Goal: Task Accomplishment & Management: Manage account settings

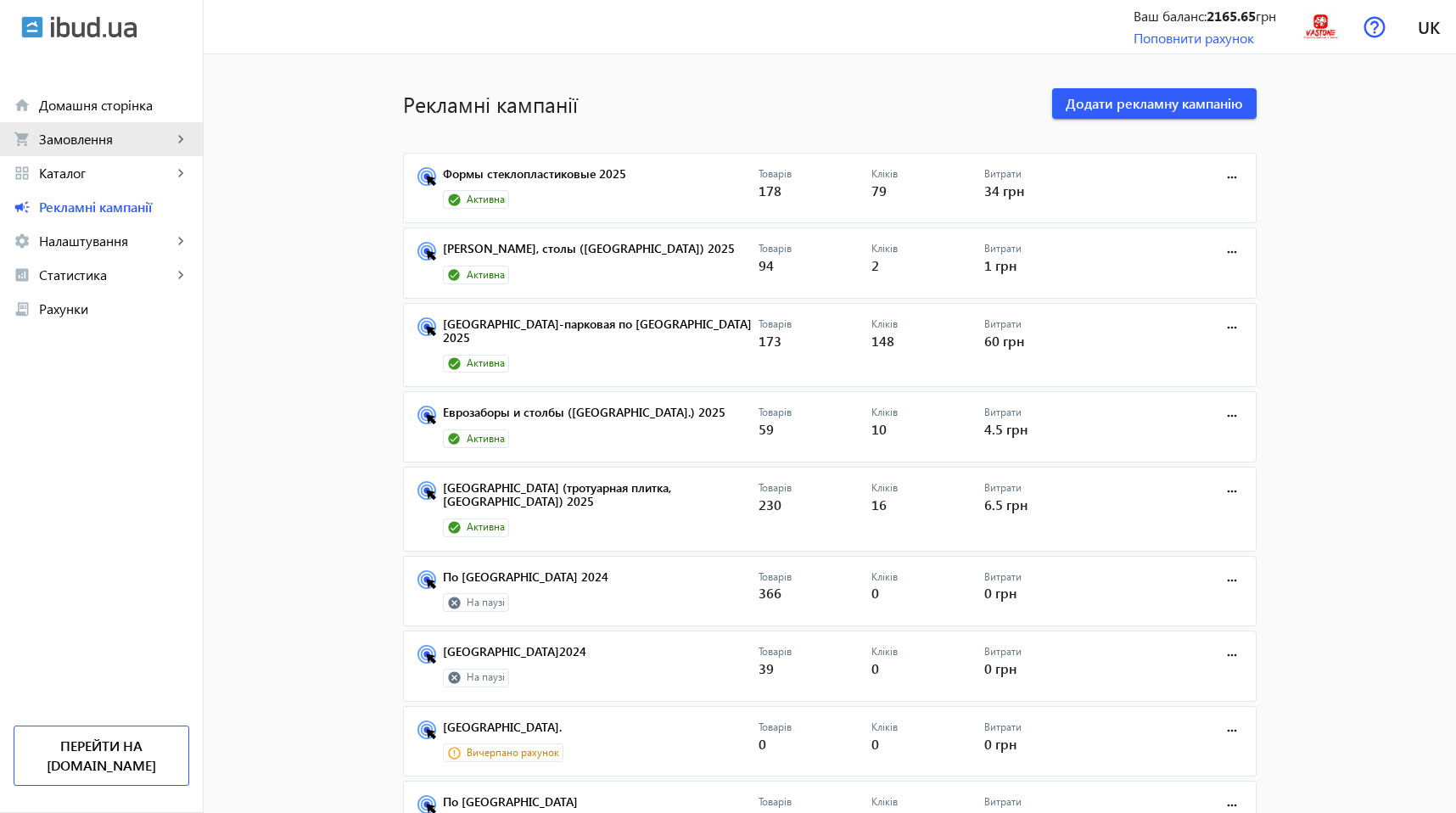
click at [117, 140] on span "Замовлення" at bounding box center [105, 139] width 133 height 17
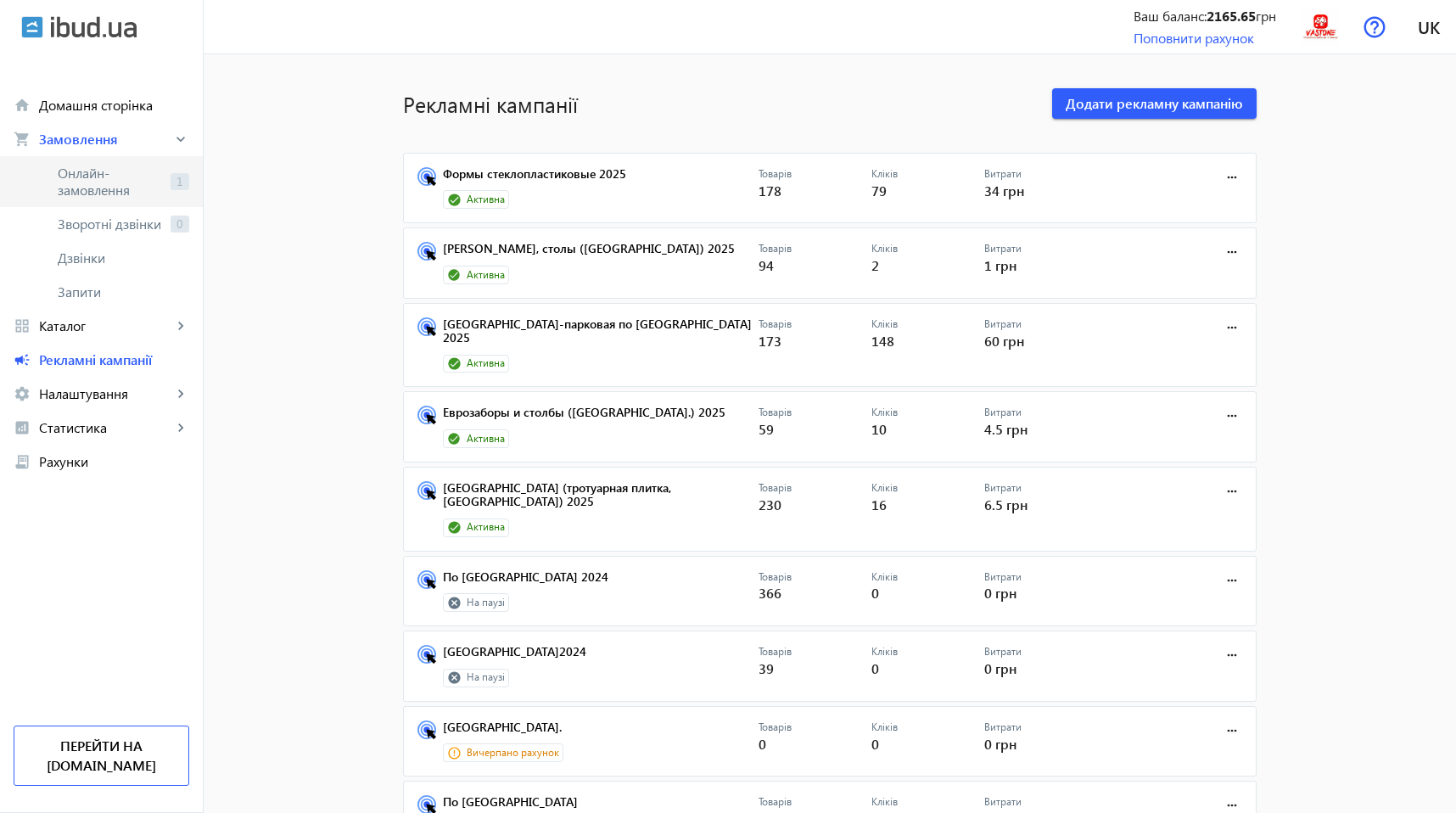
click at [116, 180] on span "Онлайн-замовлення" at bounding box center [110, 182] width 106 height 34
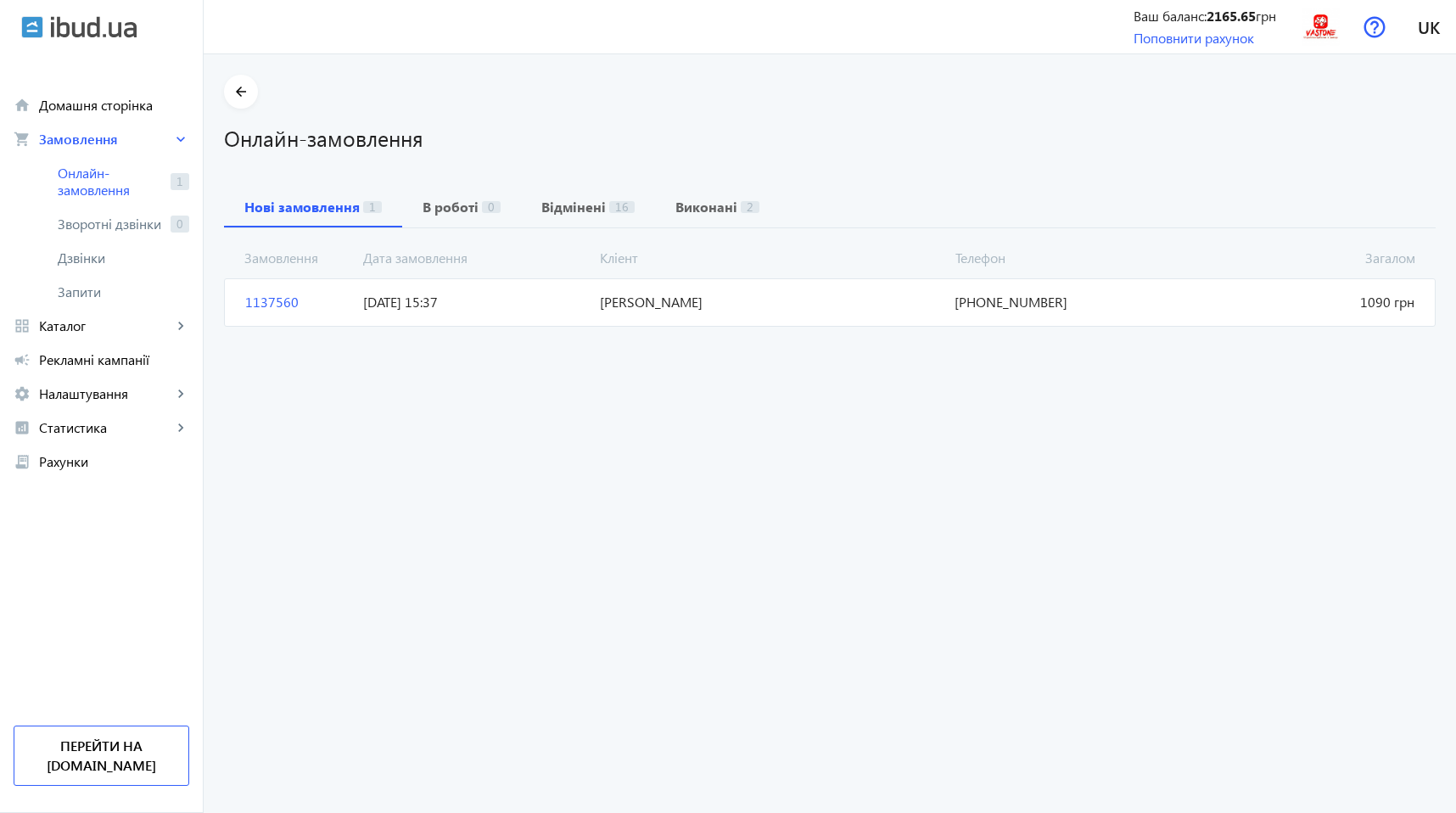
click at [472, 306] on span "[DATE] 15:37" at bounding box center [475, 303] width 237 height 19
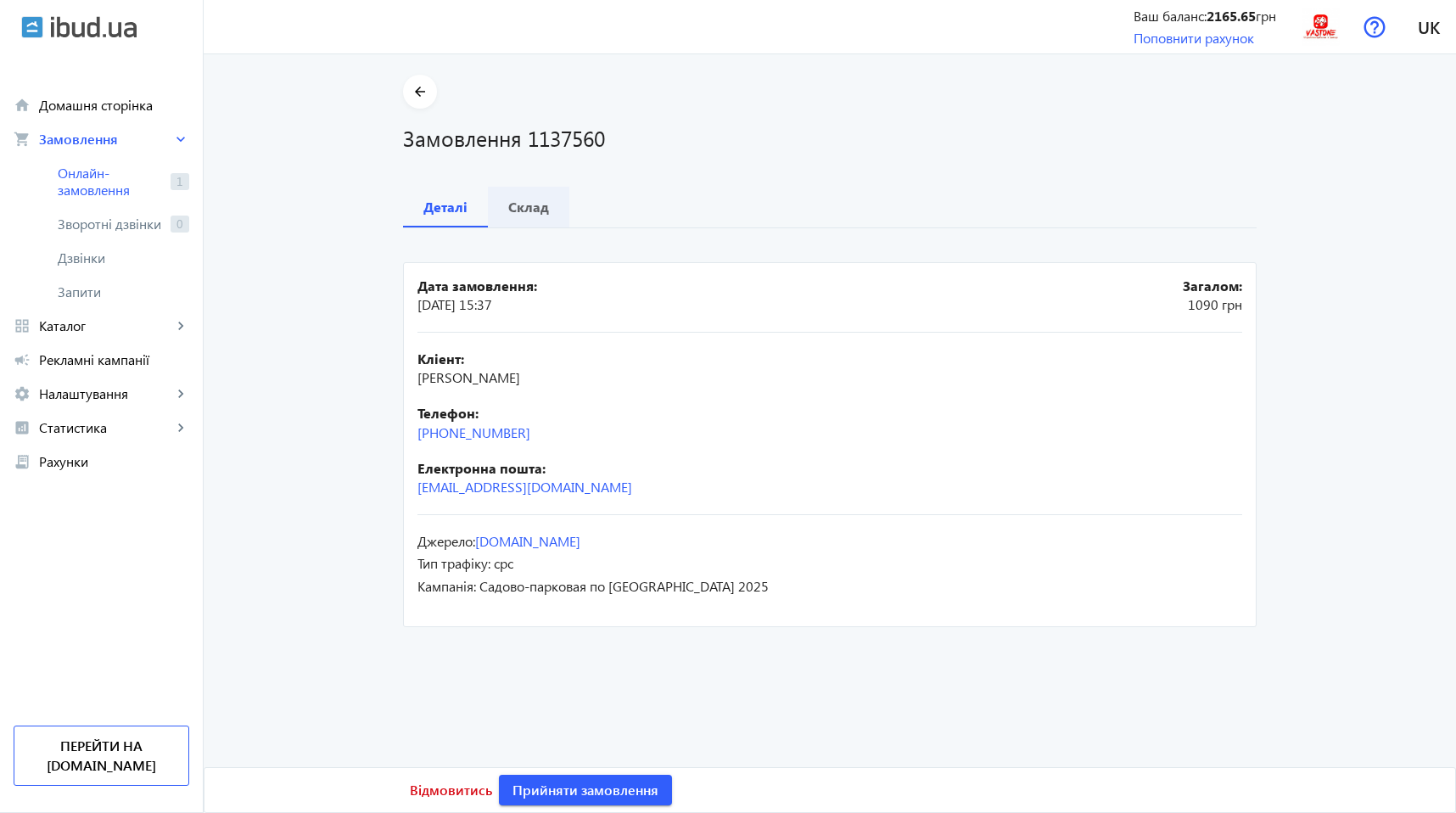
click at [527, 200] on b "Склад" at bounding box center [528, 207] width 40 height 14
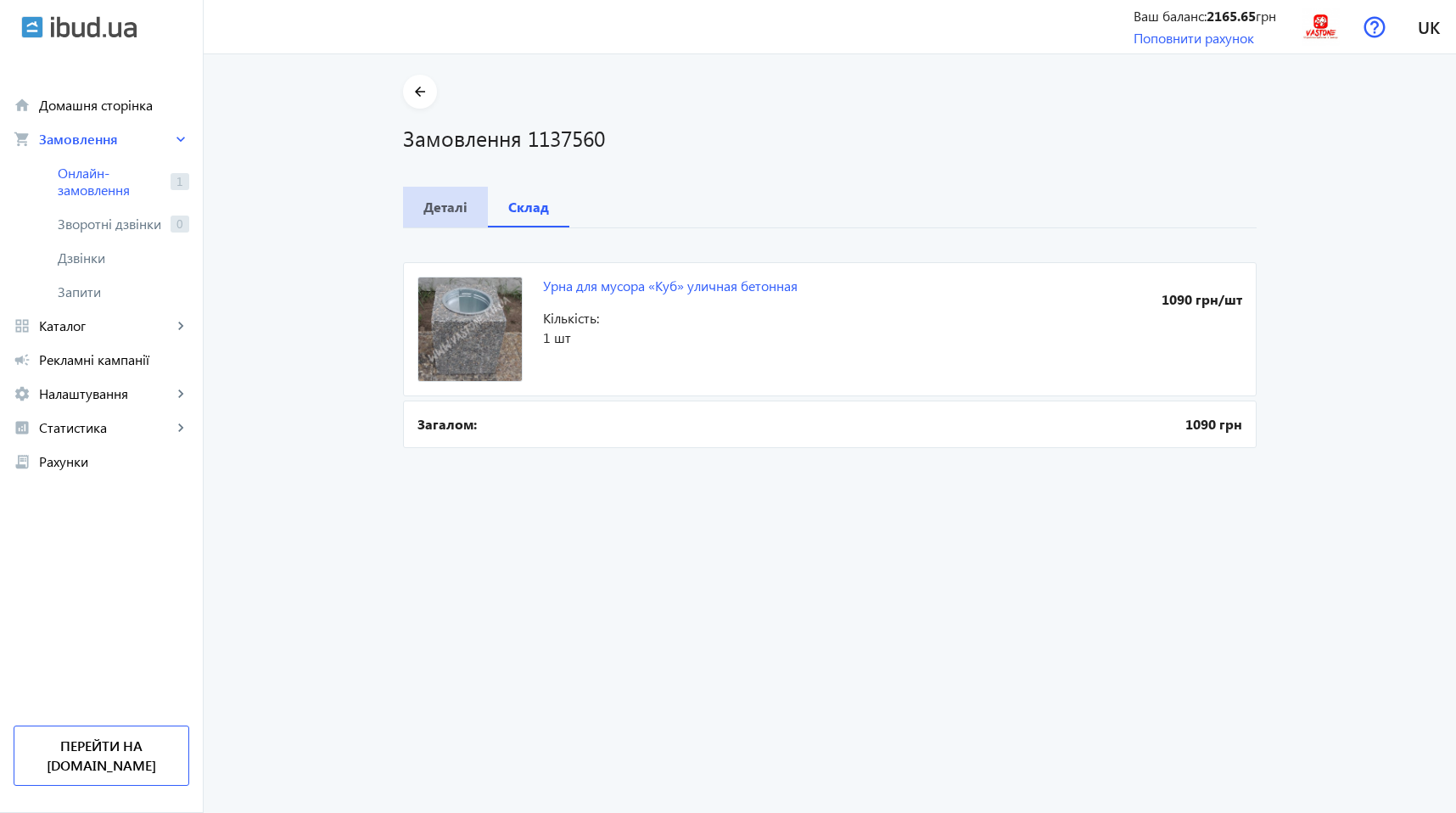
click at [461, 207] on div "Деталі" at bounding box center [445, 206] width 85 height 40
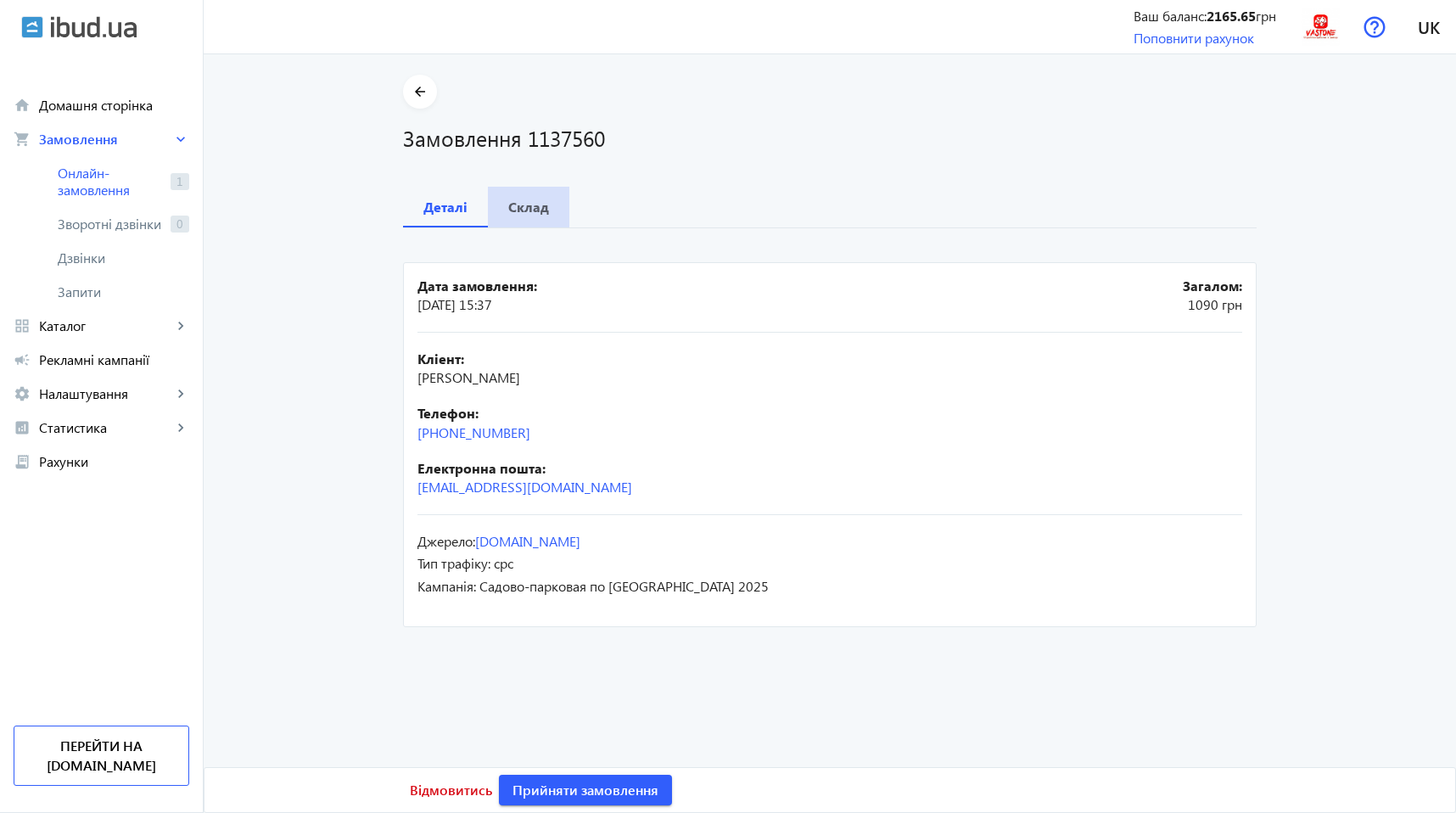
click at [519, 209] on b "Склад" at bounding box center [528, 207] width 40 height 14
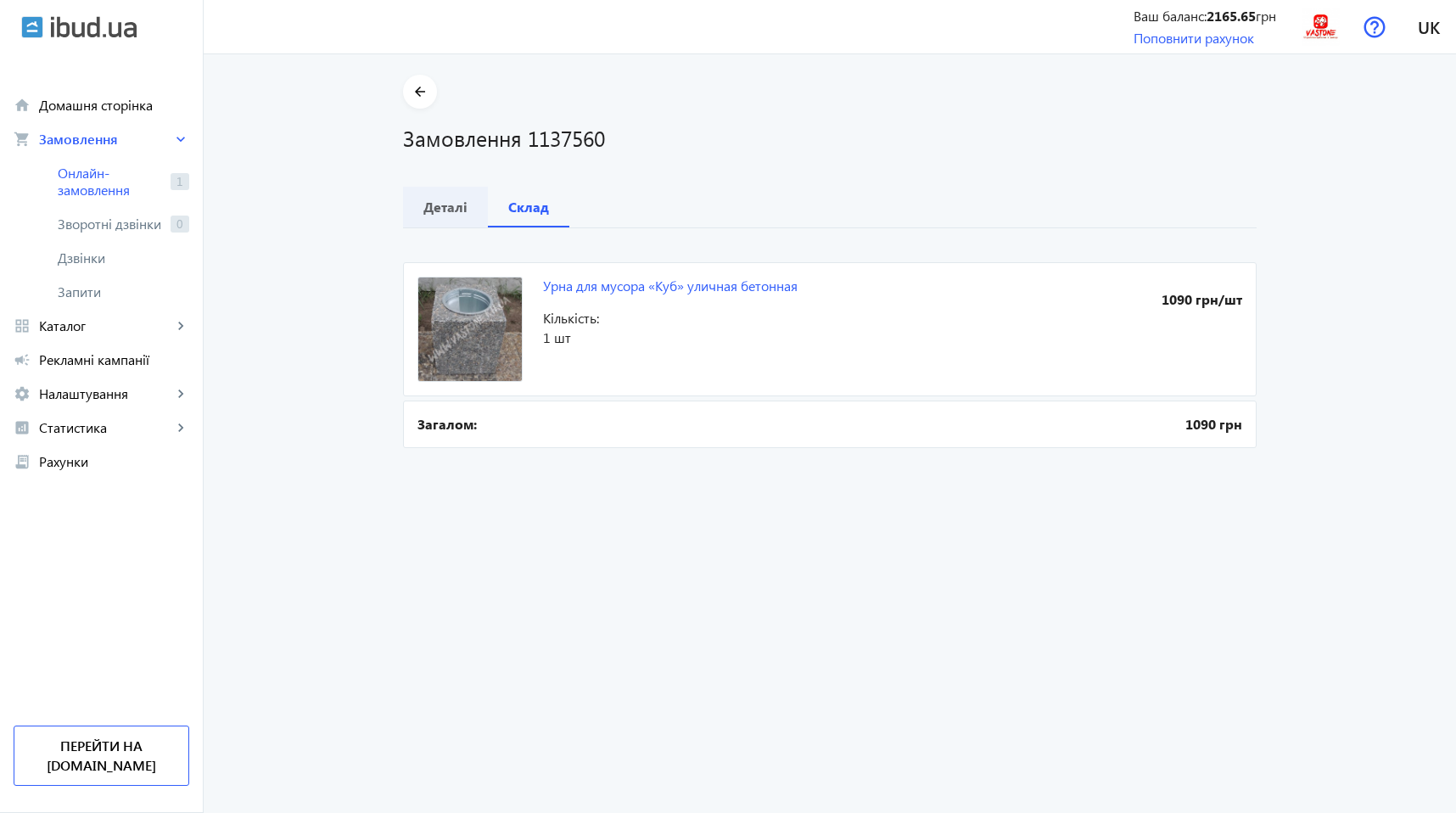
click at [426, 212] on b "Деталі" at bounding box center [445, 207] width 44 height 14
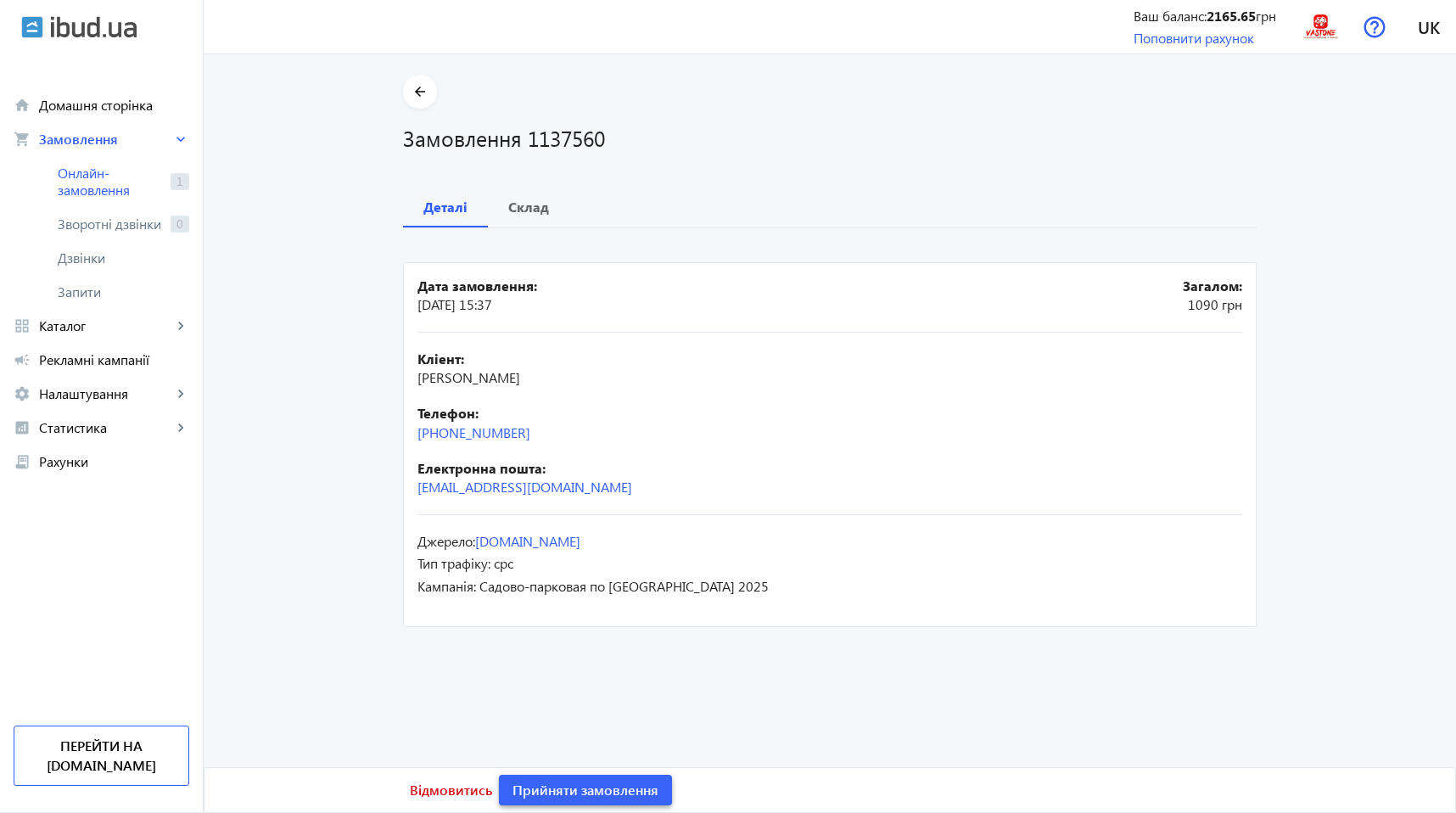
click at [561, 788] on span "Прийняти замовлення" at bounding box center [586, 791] width 146 height 19
click at [513, 217] on span "Склад" at bounding box center [528, 206] width 40 height 40
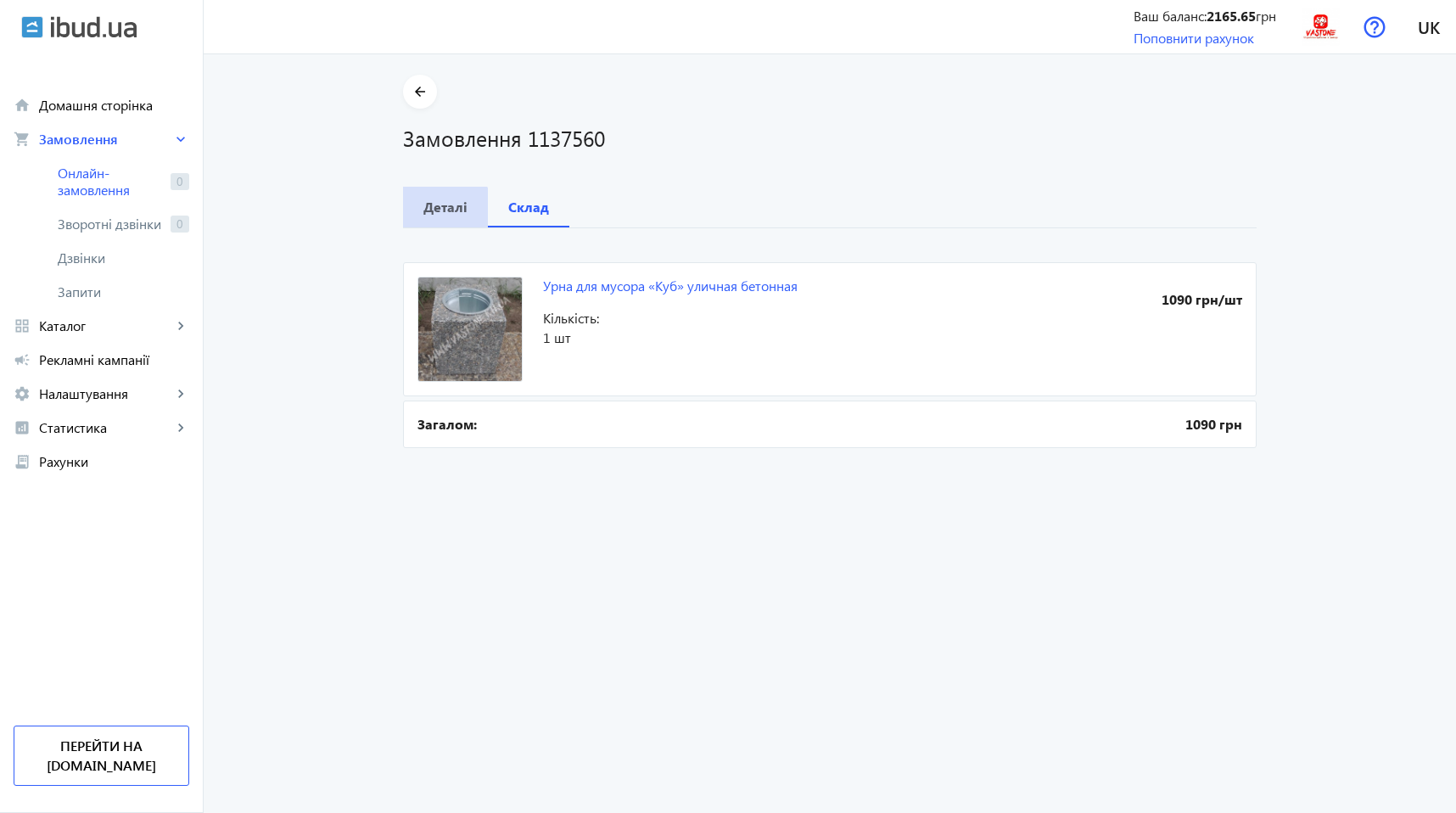
click at [436, 221] on span "Деталі" at bounding box center [445, 206] width 44 height 40
